Goal: Task Accomplishment & Management: Manage account settings

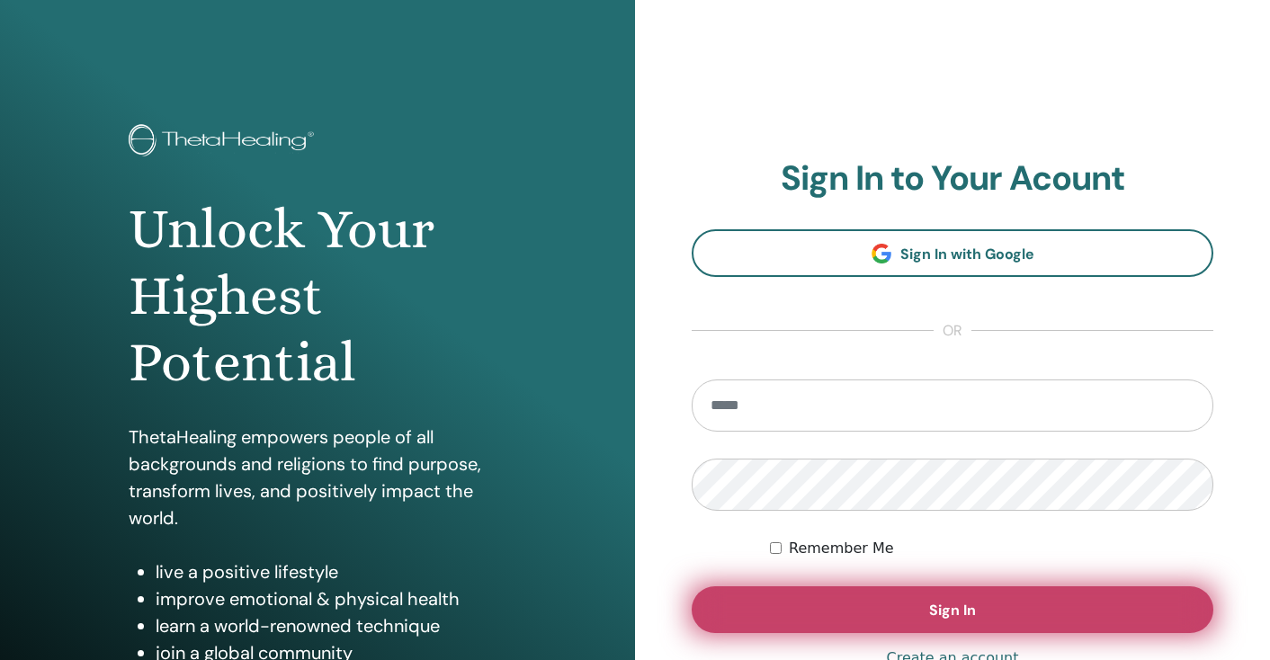
type input "**********"
click at [917, 600] on button "Sign In" at bounding box center [953, 609] width 522 height 47
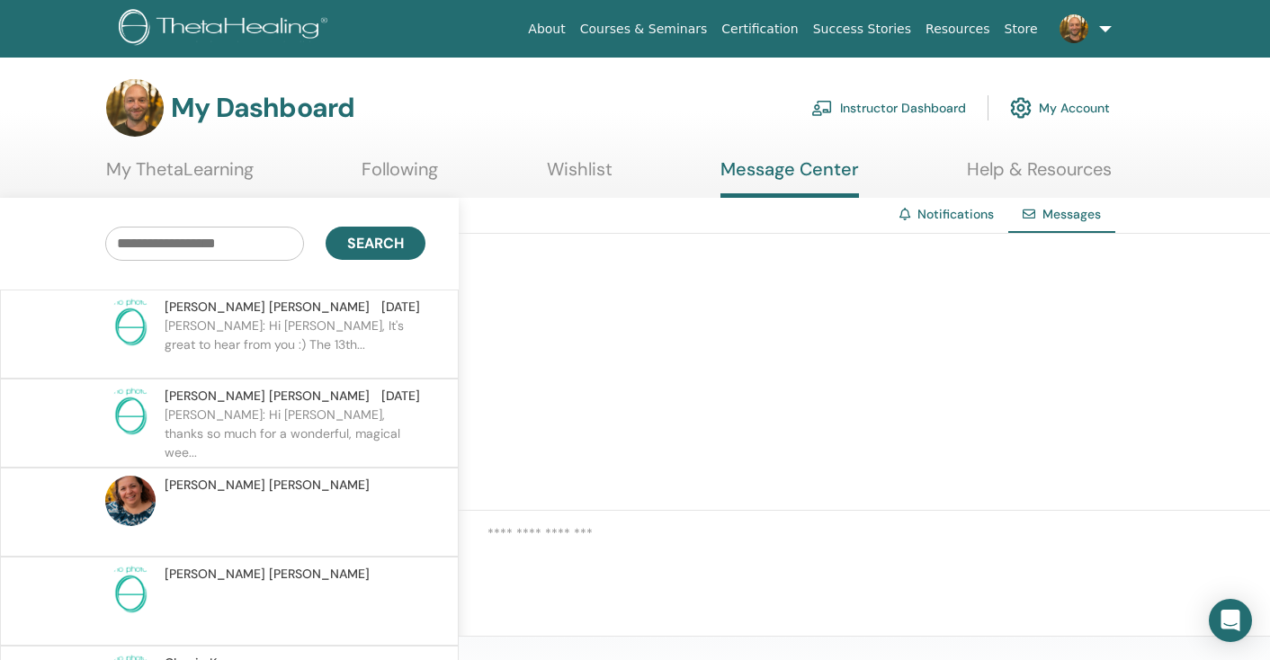
click at [283, 594] on p at bounding box center [295, 611] width 261 height 54
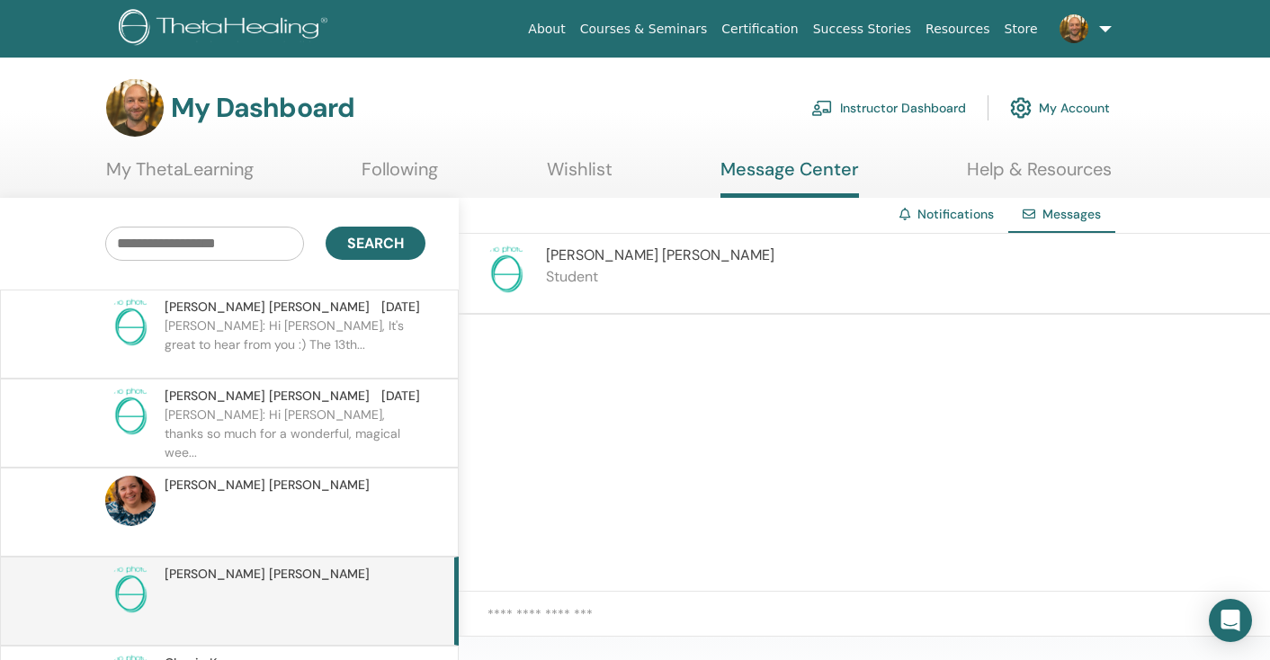
click at [311, 519] on p at bounding box center [295, 522] width 261 height 54
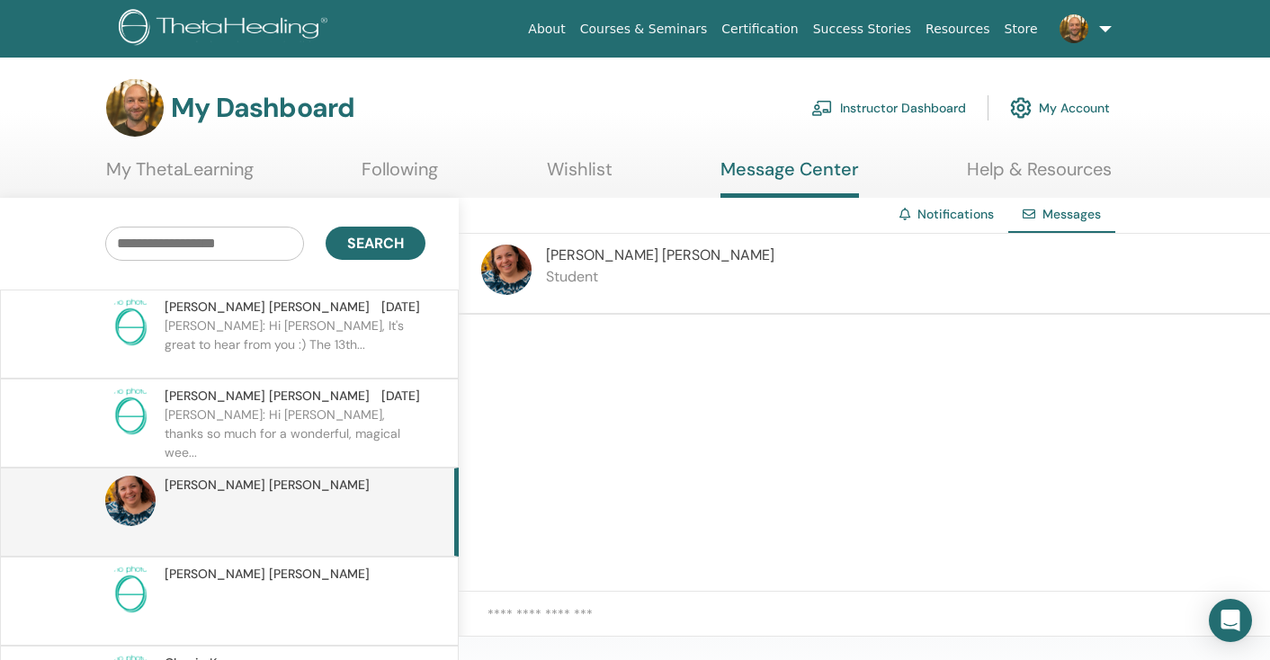
click at [235, 172] on link "My ThetaLearning" at bounding box center [180, 175] width 148 height 35
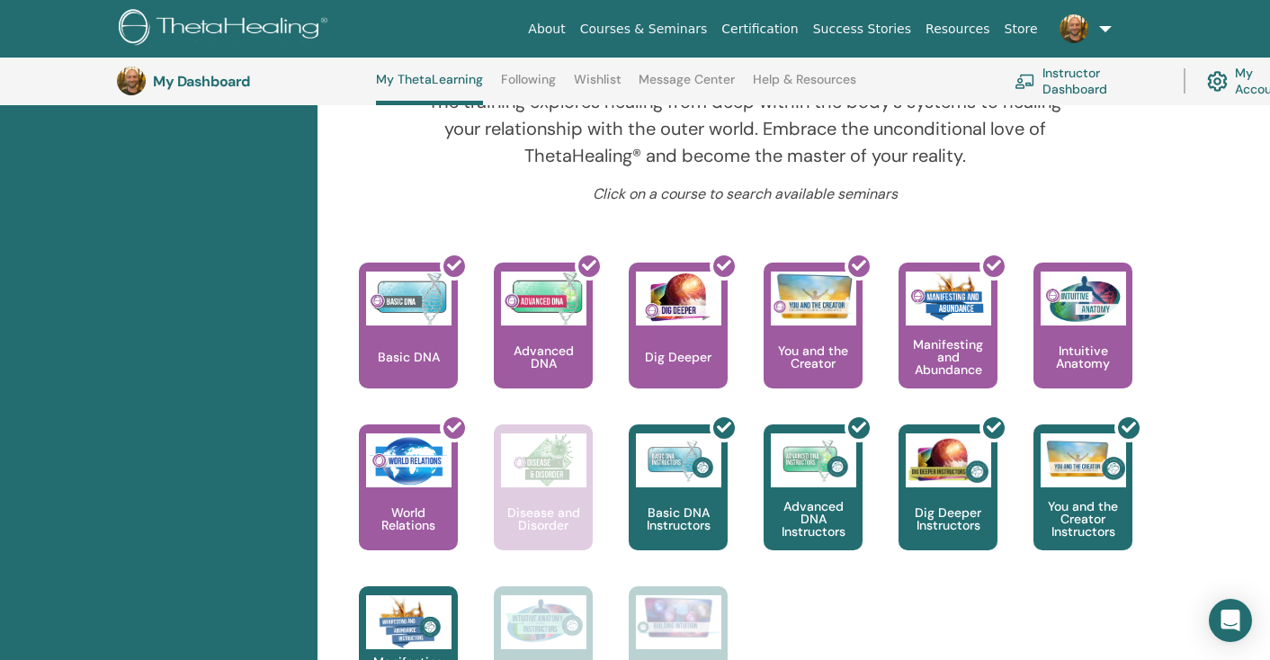
scroll to position [1377, 0]
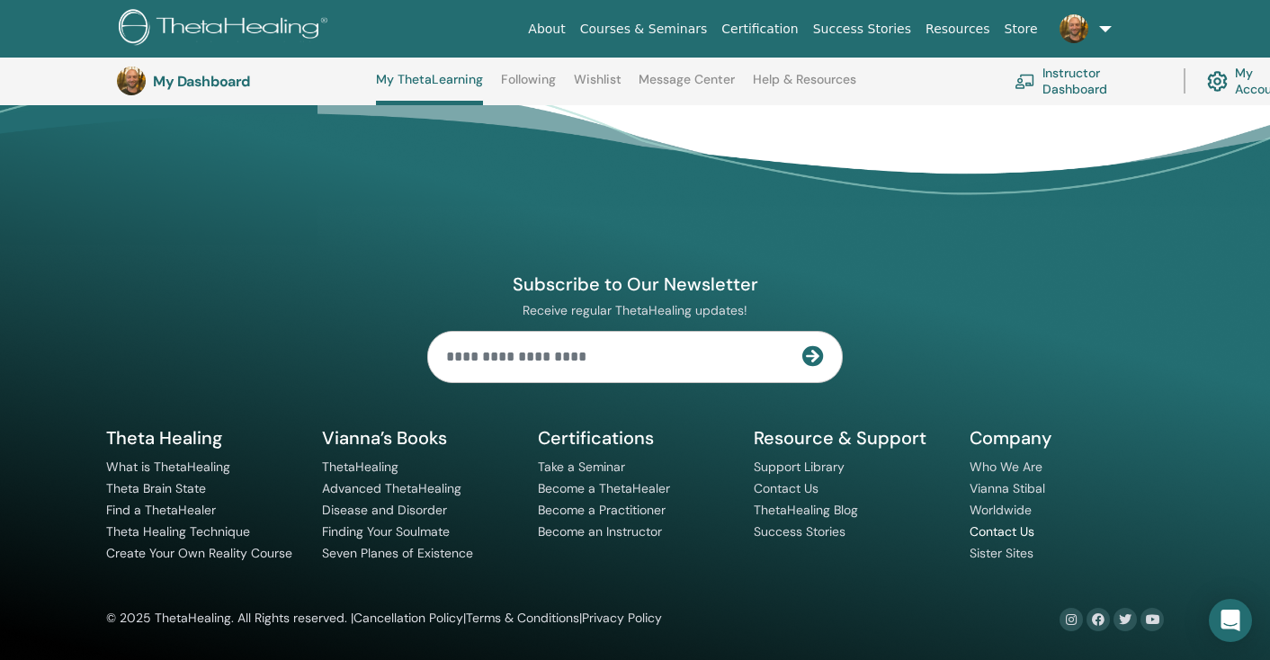
click at [993, 533] on link "Contact Us" at bounding box center [1002, 531] width 65 height 16
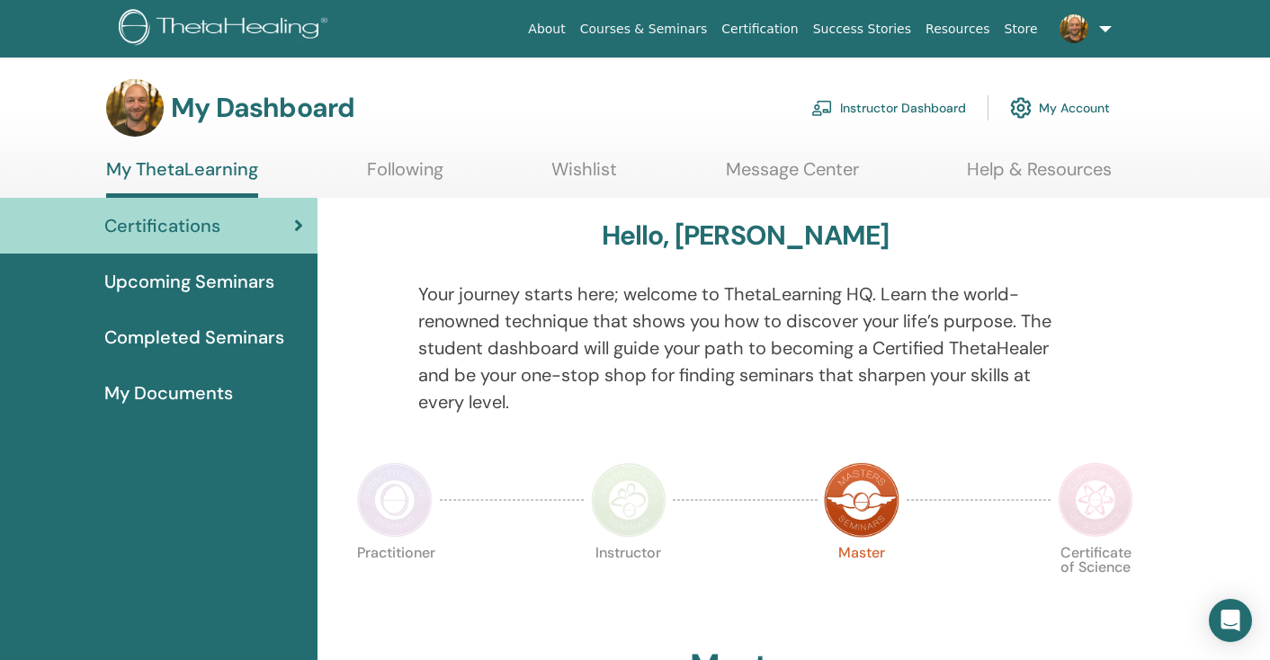
click at [884, 103] on link "Instructor Dashboard" at bounding box center [888, 108] width 155 height 40
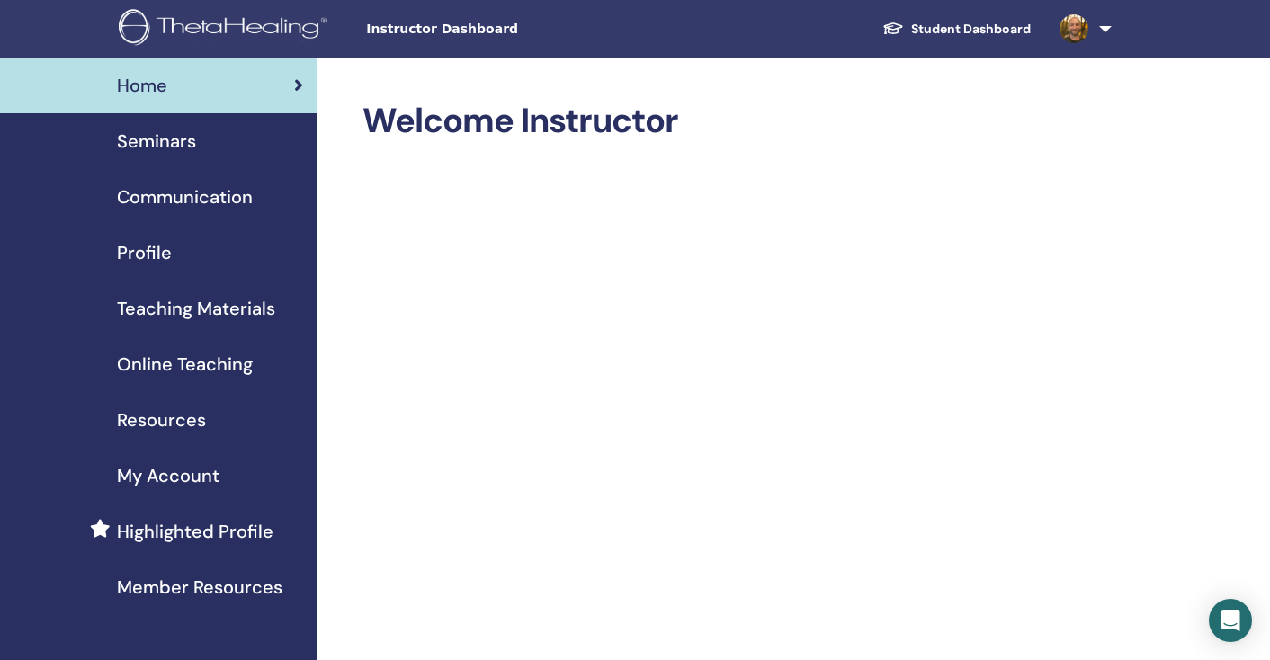
click at [139, 252] on span "Profile" at bounding box center [144, 252] width 55 height 27
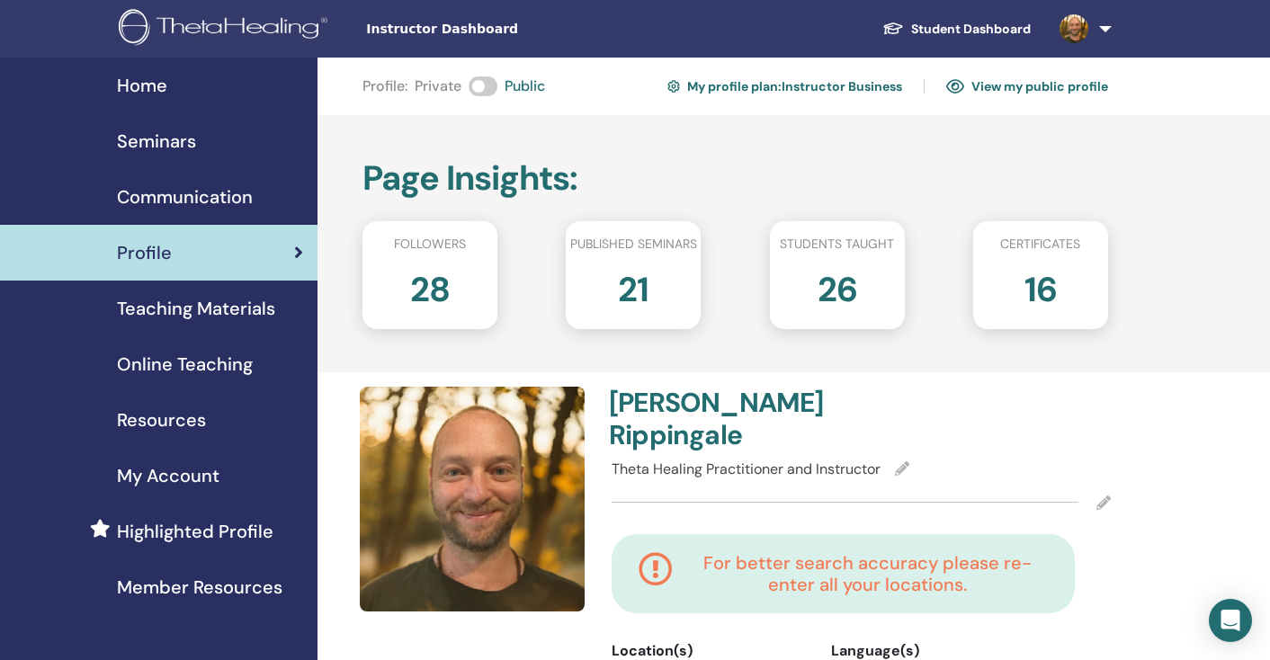
click at [1004, 90] on link "View my public profile" at bounding box center [1027, 86] width 162 height 29
